Goal: Information Seeking & Learning: Learn about a topic

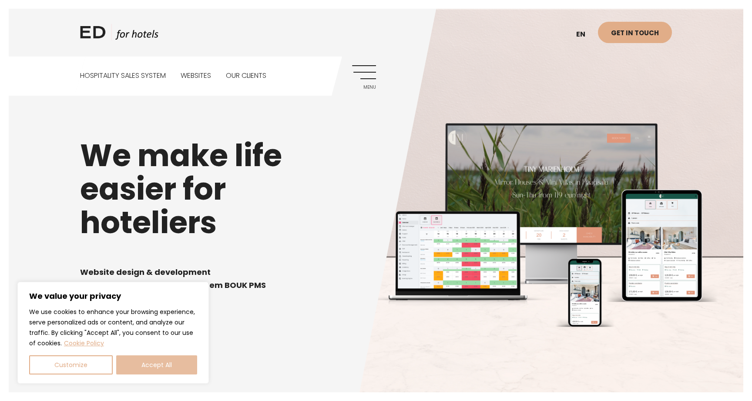
click at [140, 370] on button "Accept All" at bounding box center [156, 364] width 81 height 19
checkbox input "true"
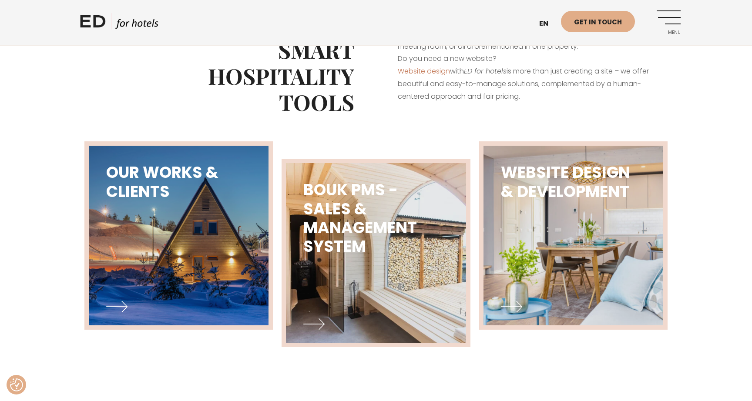
scroll to position [409, 0]
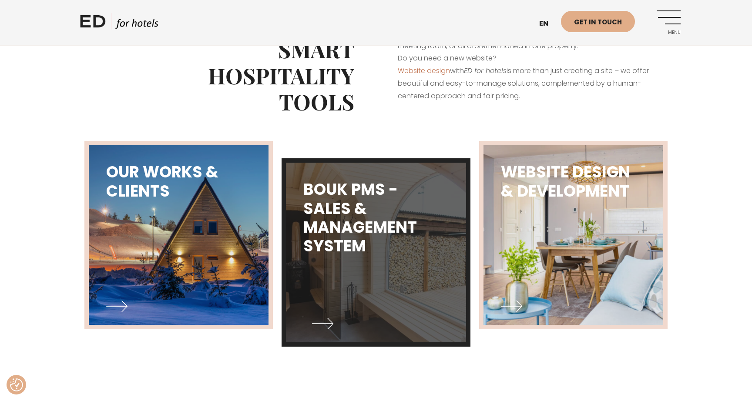
click at [345, 206] on h3 "BOUK PMS - sales & management system" at bounding box center [375, 217] width 145 height 75
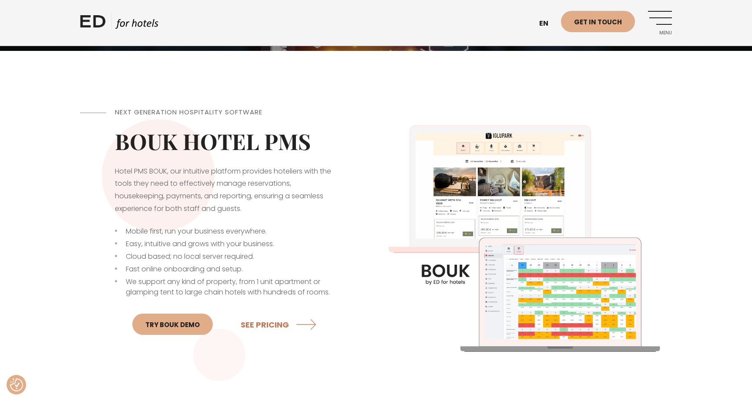
scroll to position [241, 0]
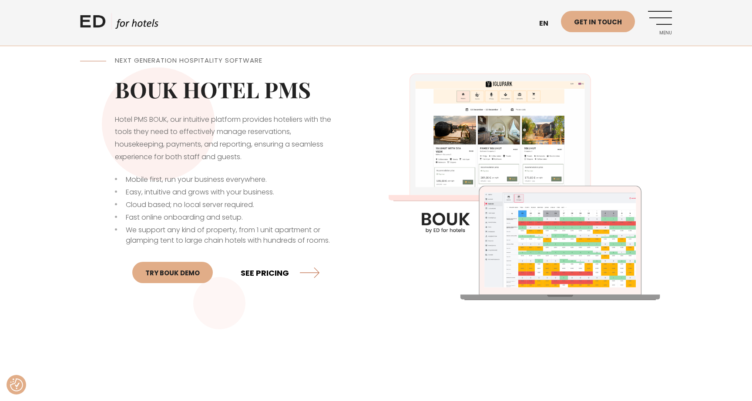
click at [294, 268] on link "SEE PRICING" at bounding box center [280, 272] width 79 height 23
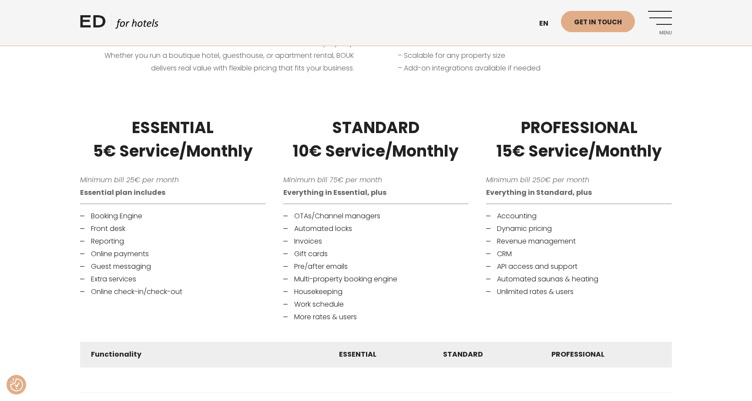
scroll to position [435, 0]
click at [308, 254] on li "Gift cards" at bounding box center [376, 253] width 186 height 10
click at [272, 248] on div "ESSENTIAL 5€ Service/Monthly Minimum bill 25€ per month Essential plan includes…" at bounding box center [172, 219] width 203 height 228
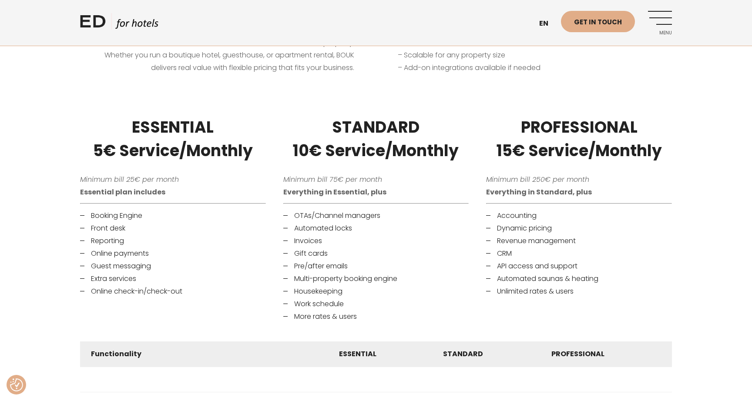
click at [307, 265] on li "Pre/after emails" at bounding box center [376, 266] width 186 height 10
click at [306, 293] on li "Housekeeping" at bounding box center [376, 291] width 186 height 10
click at [306, 306] on li "Work schedule" at bounding box center [376, 304] width 186 height 10
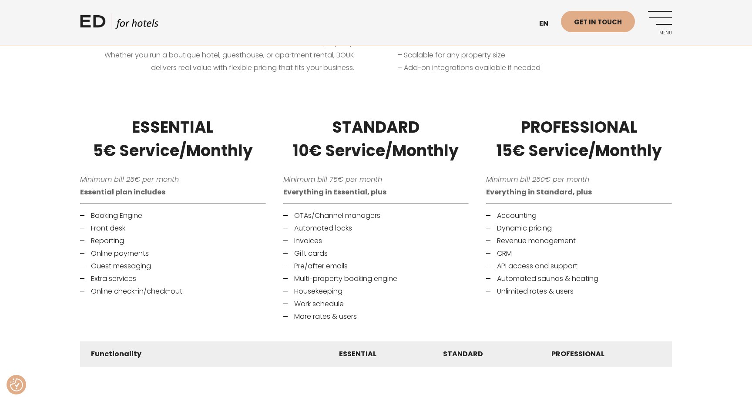
click at [305, 315] on li "More rates & users" at bounding box center [376, 317] width 186 height 10
click at [305, 149] on h3 "STANDARD 10€ Service/Monthly" at bounding box center [376, 139] width 186 height 47
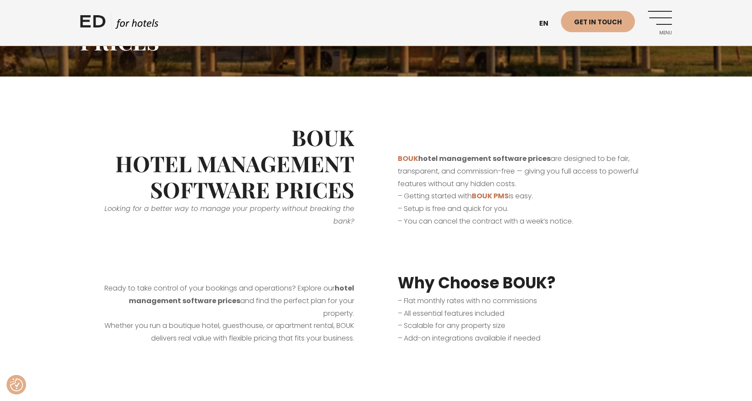
scroll to position [0, 0]
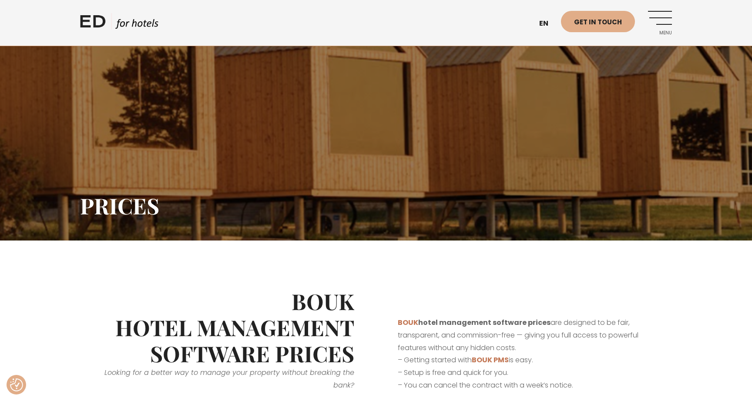
click at [139, 22] on link "ED HOTELS" at bounding box center [119, 24] width 78 height 22
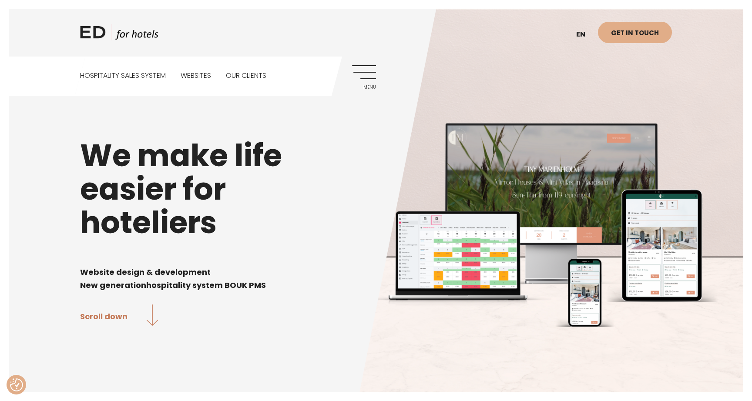
click at [474, 274] on h4 "Website design & development New generation hospitality system BOUK PMS" at bounding box center [376, 271] width 592 height 39
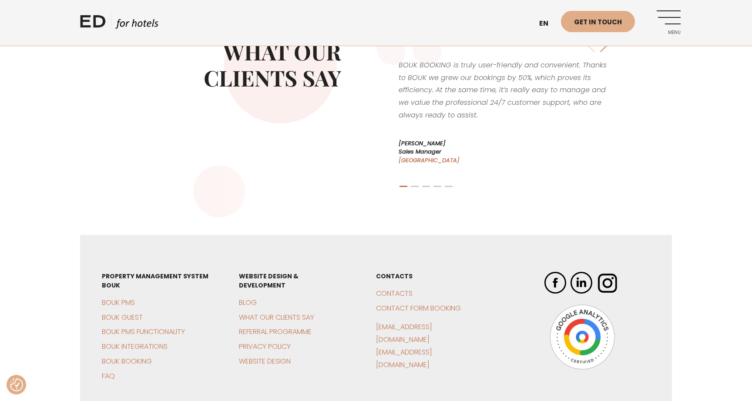
scroll to position [2172, 0]
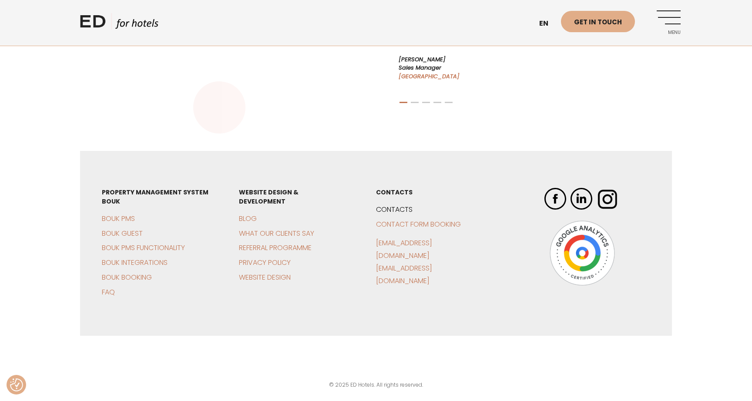
click at [388, 208] on link "Contacts" at bounding box center [394, 210] width 37 height 10
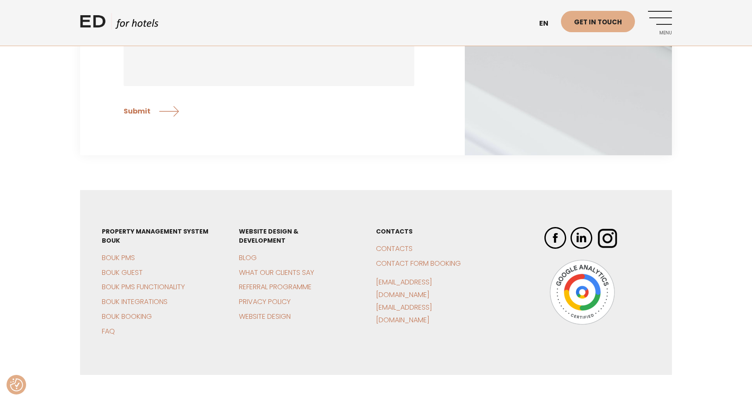
scroll to position [1702, 0]
click at [121, 252] on link "BOUK PMS" at bounding box center [118, 257] width 33 height 10
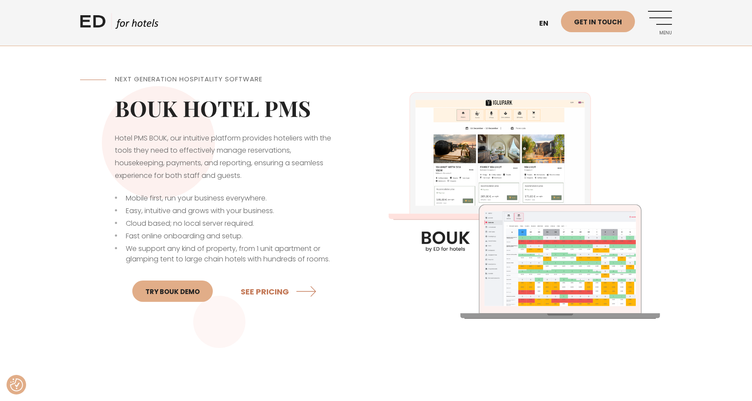
scroll to position [224, 0]
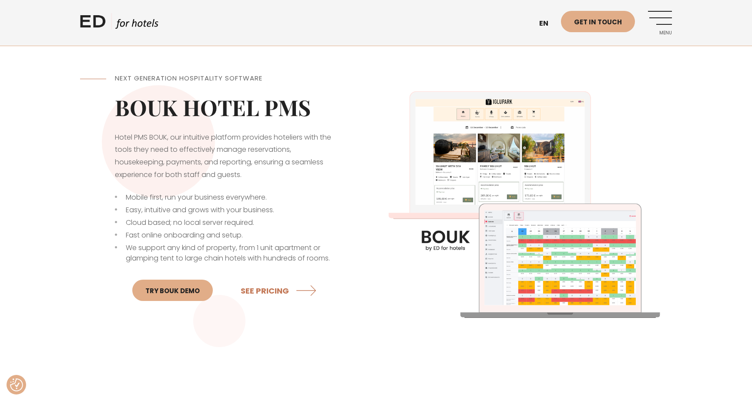
click at [582, 267] on img at bounding box center [524, 200] width 296 height 296
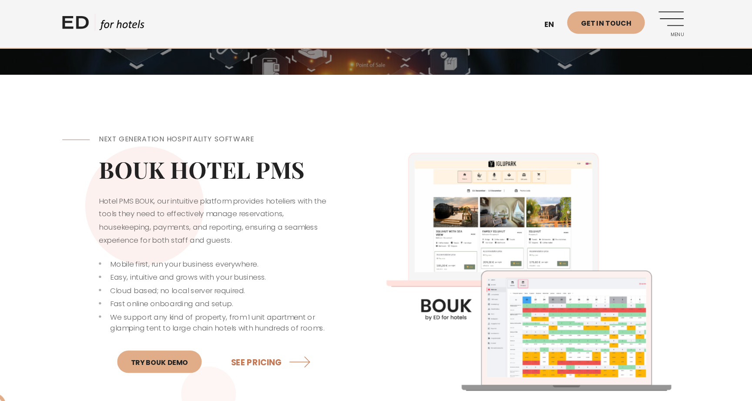
scroll to position [0, 0]
